Goal: Task Accomplishment & Management: Manage account settings

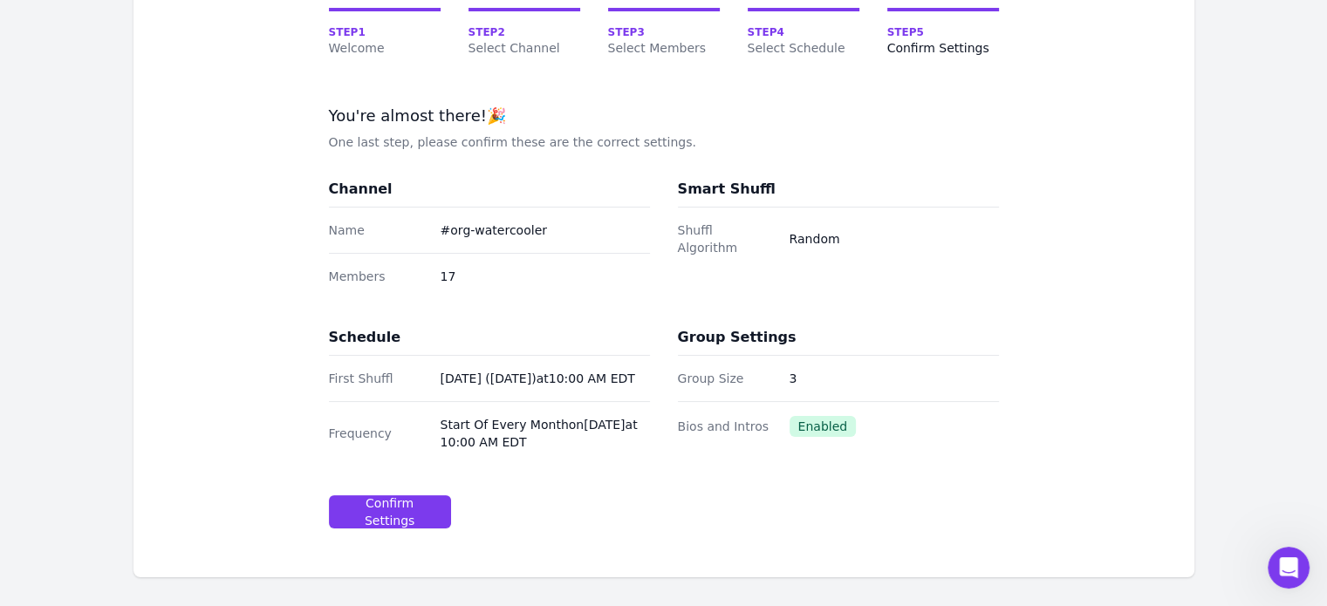
scroll to position [175, 0]
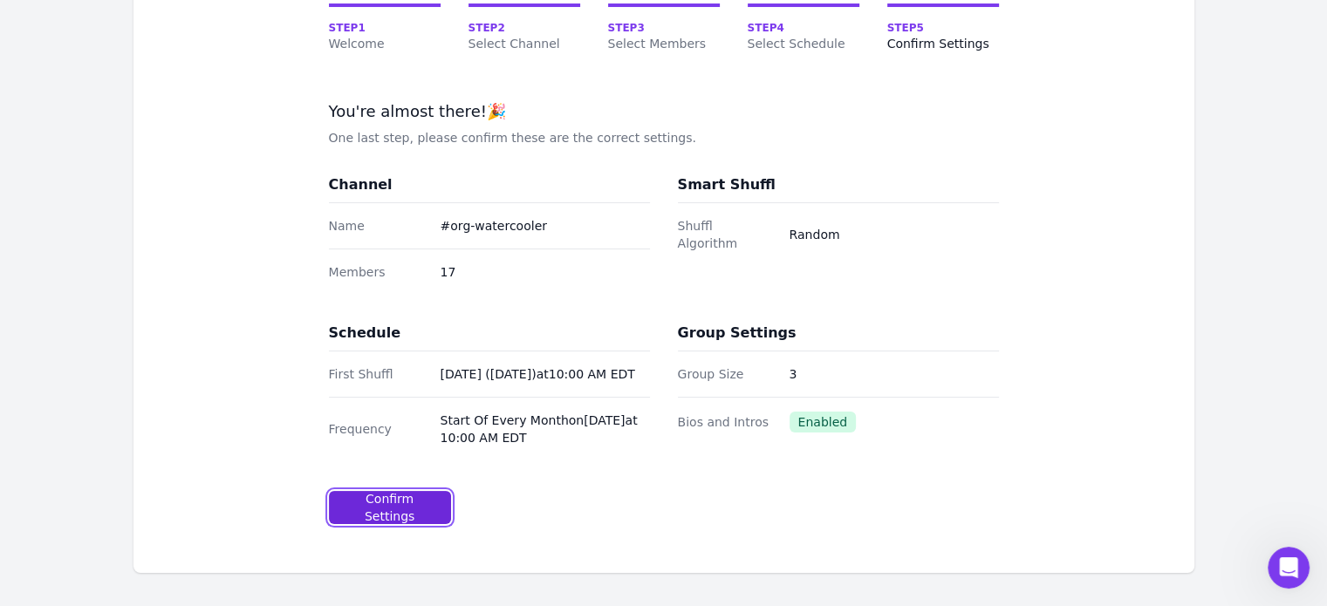
click at [397, 520] on div "Confirm Settings" at bounding box center [390, 507] width 92 height 35
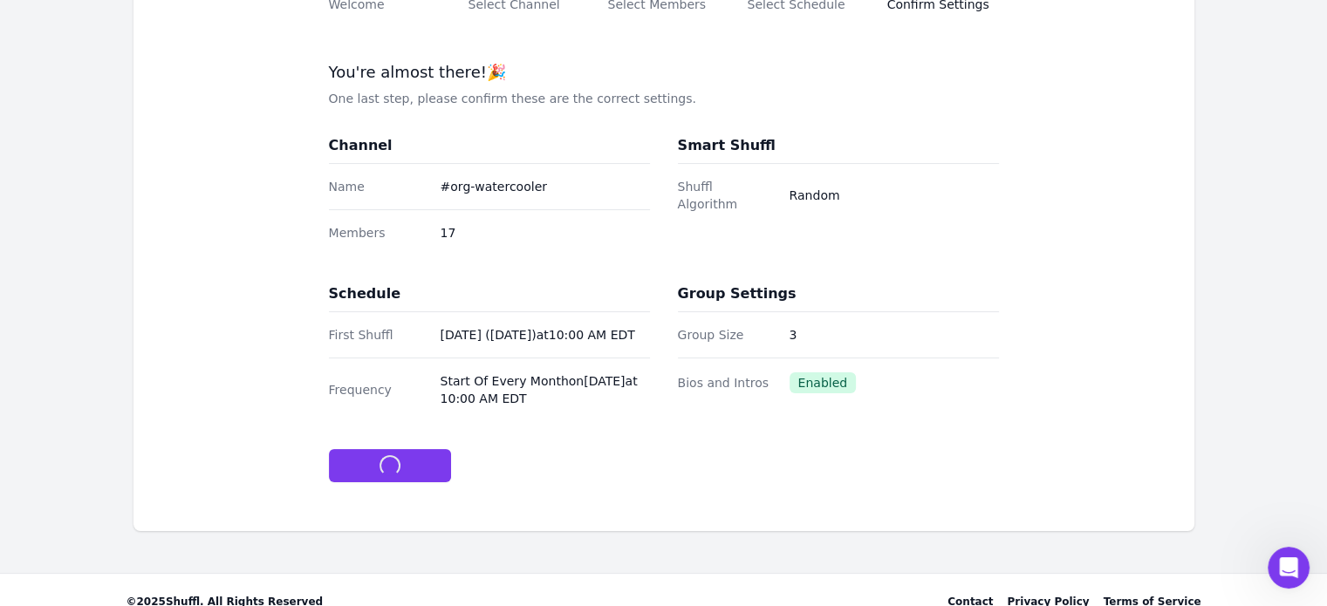
scroll to position [253, 0]
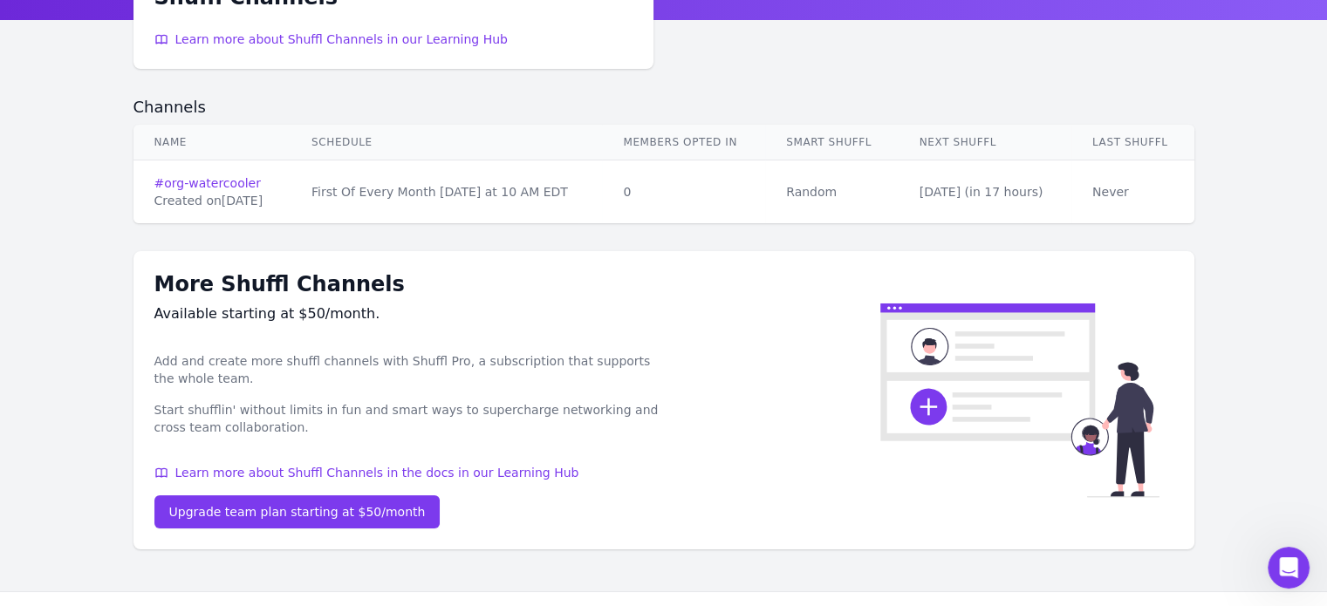
scroll to position [126, 0]
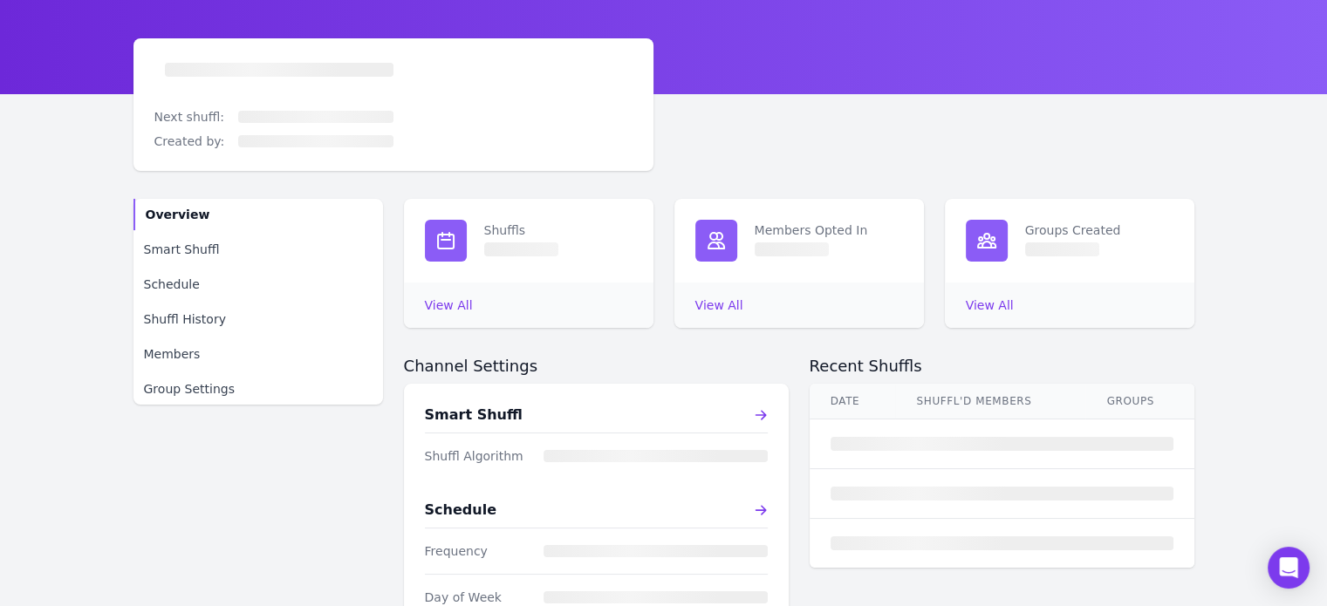
scroll to position [87, 0]
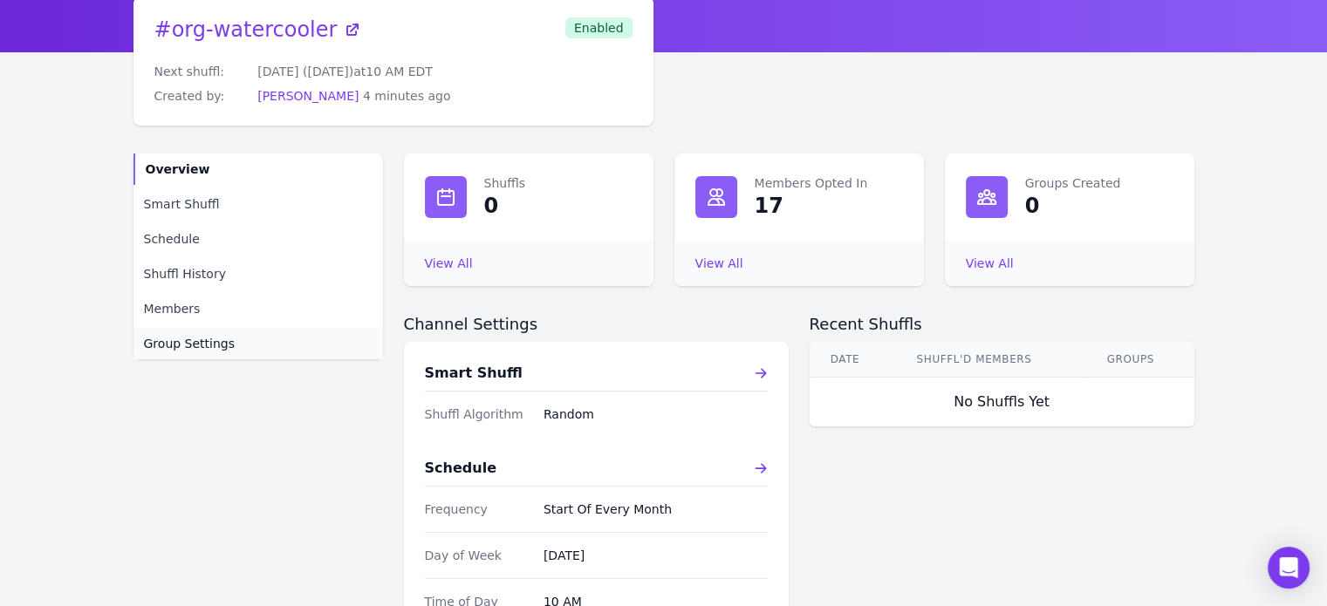
click at [144, 348] on span "Group Settings" at bounding box center [190, 343] width 92 height 17
